Goal: Transaction & Acquisition: Book appointment/travel/reservation

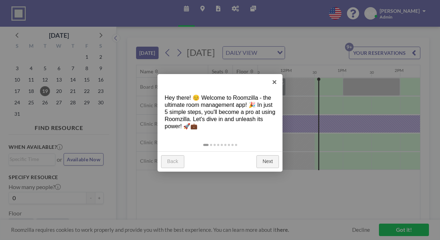
scroll to position [0, 685]
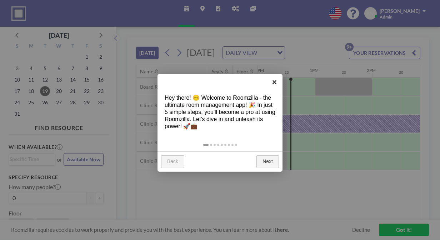
click at [275, 78] on link "×" at bounding box center [274, 82] width 16 height 16
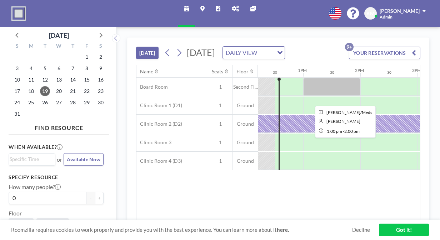
scroll to position [0, 697]
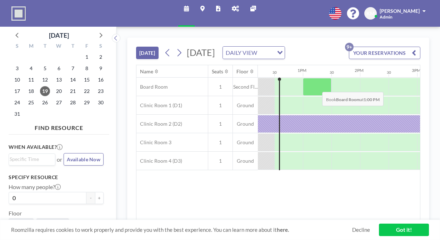
click at [316, 96] on div at bounding box center [317, 87] width 29 height 18
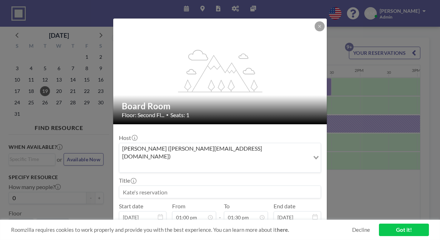
click at [200, 186] on input at bounding box center [219, 192] width 201 height 12
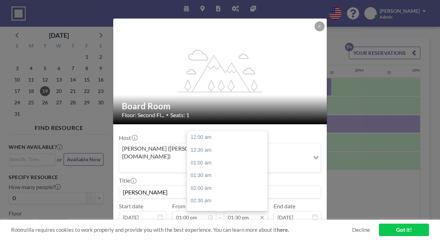
scroll to position [343, 0]
type input "[PERSON_NAME]"
drag, startPoint x: 225, startPoint y: 139, endPoint x: 220, endPoint y: 133, distance: 7.4
click at [220, 133] on div "12:00 am 12:30 am 01:00 am 01:30 am 02:00 am 02:30 am 03:00 am 03:30 am 04:00 a…" at bounding box center [228, 171] width 83 height 80
click at [225, 144] on div "02:00 pm" at bounding box center [228, 150] width 83 height 13
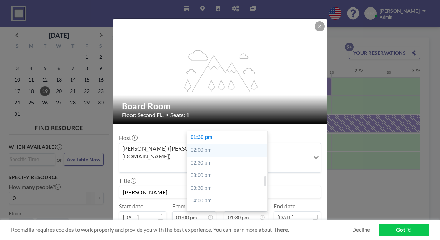
type input "02:00 pm"
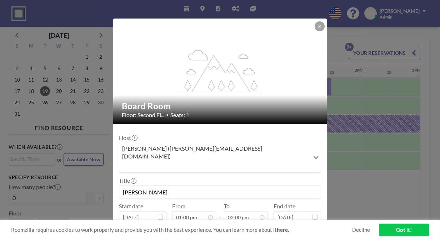
scroll to position [23, 0]
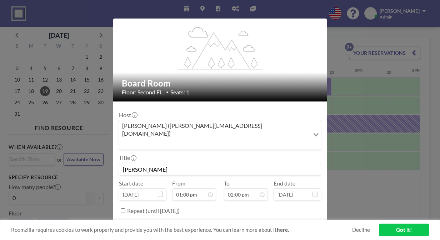
click at [305, 223] on button "BOOK NOW" at bounding box center [303, 229] width 36 height 12
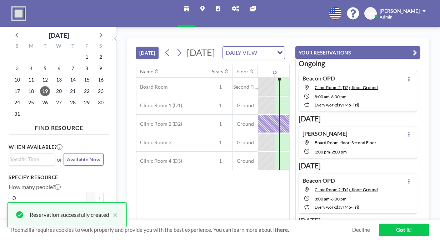
scroll to position [1, 0]
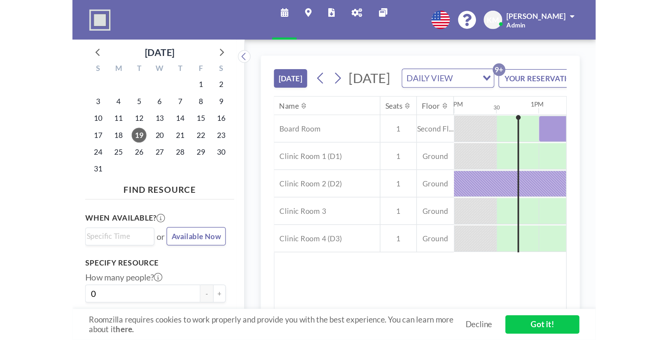
scroll to position [0, 685]
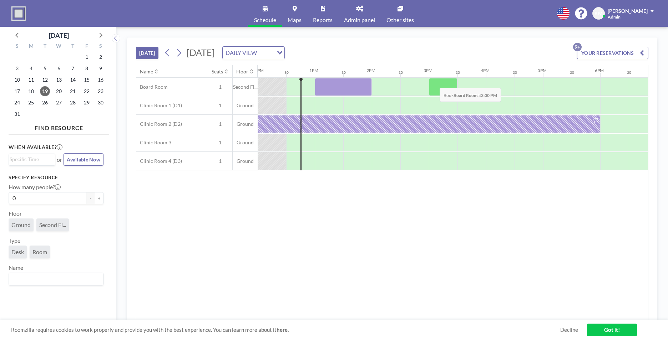
click at [434, 82] on div at bounding box center [443, 87] width 29 height 18
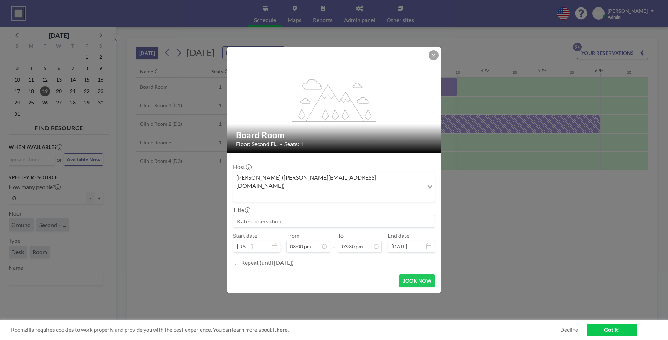
click at [329, 215] on input at bounding box center [333, 221] width 201 height 12
type input "M&M"
click at [423, 240] on button "BOOK NOW" at bounding box center [417, 281] width 36 height 12
